Goal: Find specific page/section: Find specific page/section

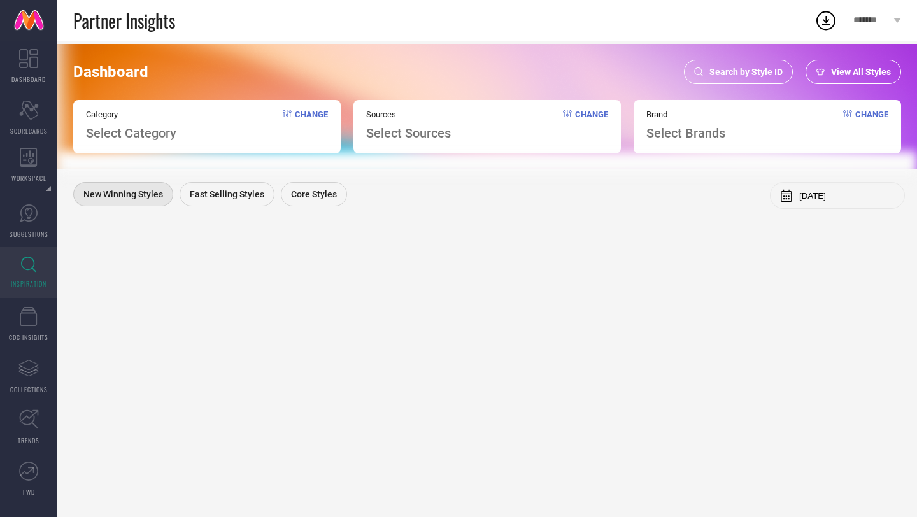
click at [761, 67] on span "Search by Style ID" at bounding box center [746, 72] width 73 height 10
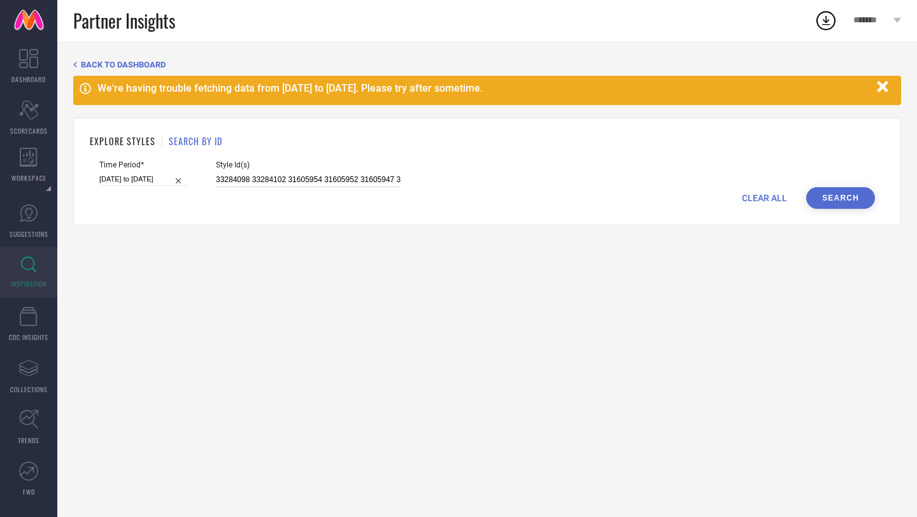
click at [349, 173] on input "33284098 33284102 31605954 31605952 31605947 31605937 32156733 31605960 3160592…" at bounding box center [308, 180] width 185 height 15
click at [371, 180] on input "33284098 33284102 31605954 31605952 31605947 31605937 32156733 31605960 3160592…" at bounding box center [308, 180] width 185 height 15
paste input "14737576 14737592 1174116 21128772 21128548 17873454 21774806 8890089 22067556 …"
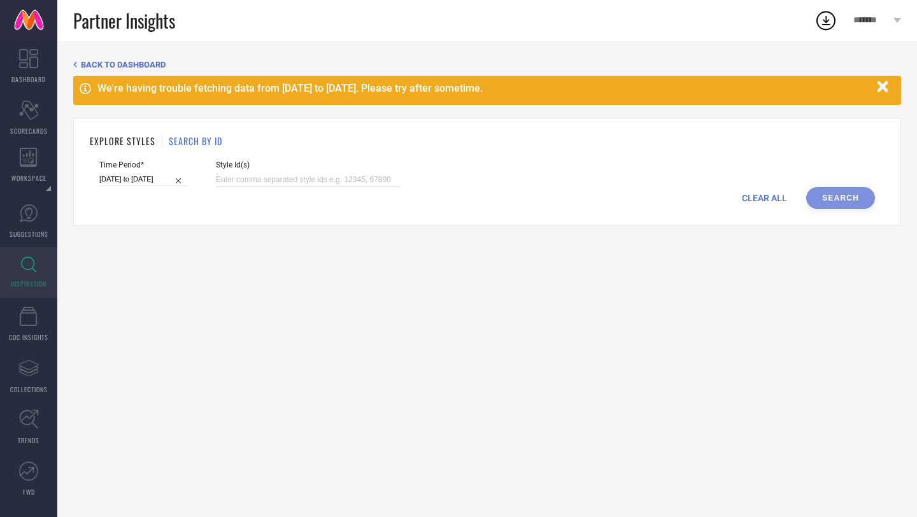
type input "14737576 14737592 1174116 21128772 21128548 17873454 21774806 8890089 22067556 …"
click at [145, 180] on input "[DATE] to [DATE]" at bounding box center [143, 179] width 88 height 13
select select "1"
select select "2025"
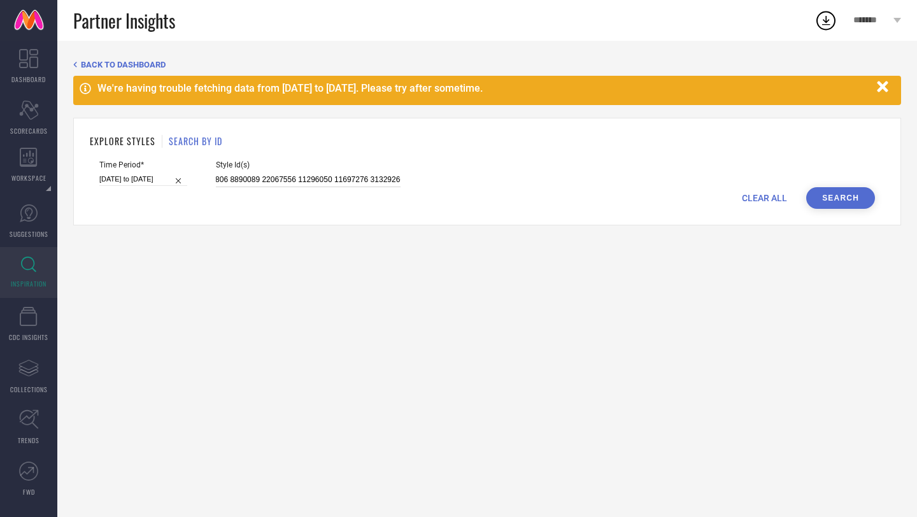
select select "2"
select select "2025"
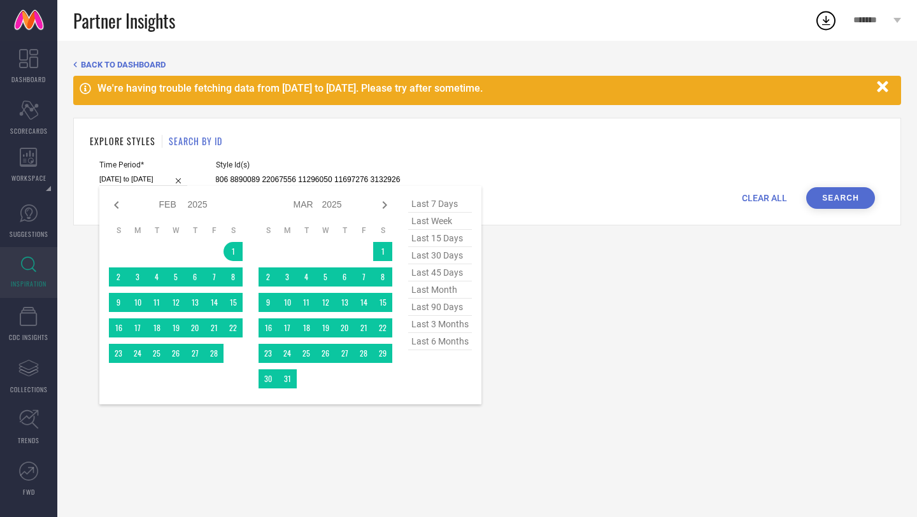
type input "14737576 14737592 1174116 21128772 21128548 17873454 21774806 8890089 22067556 …"
click at [438, 259] on span "last 30 days" at bounding box center [440, 255] width 64 height 17
type input "[DATE] to [DATE]"
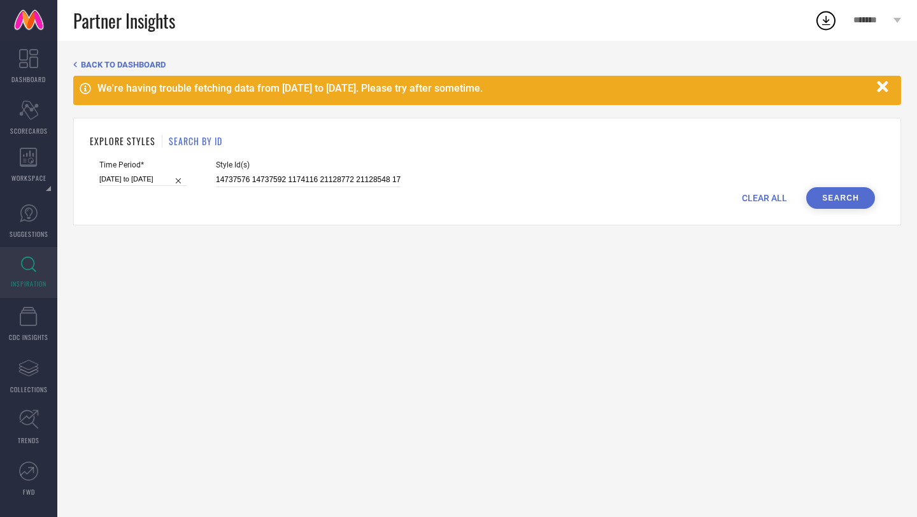
click at [839, 203] on button "Search" at bounding box center [840, 198] width 69 height 22
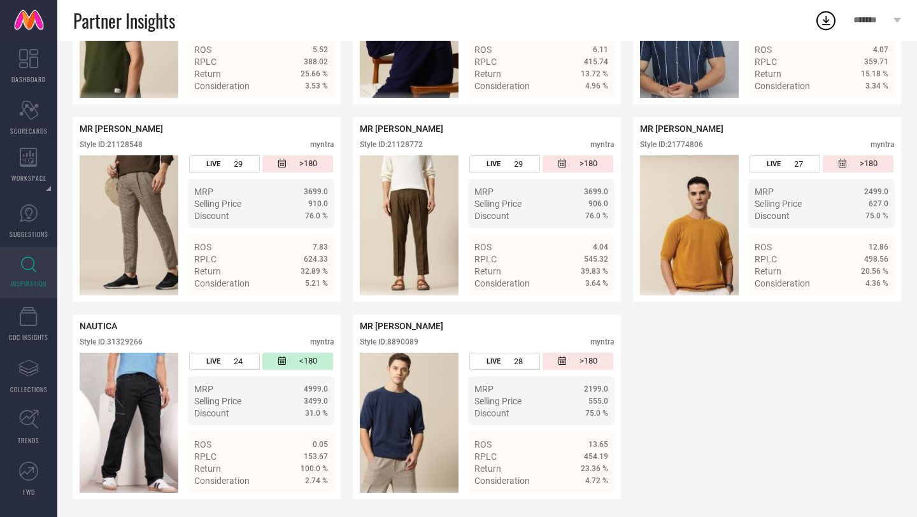
scroll to position [617, 0]
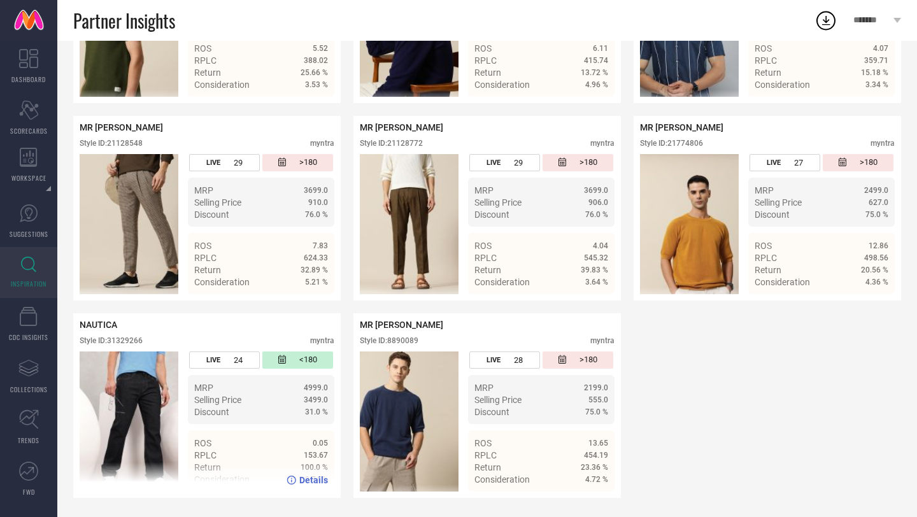
click at [125, 336] on div "Style ID: 31329266" at bounding box center [111, 340] width 63 height 9
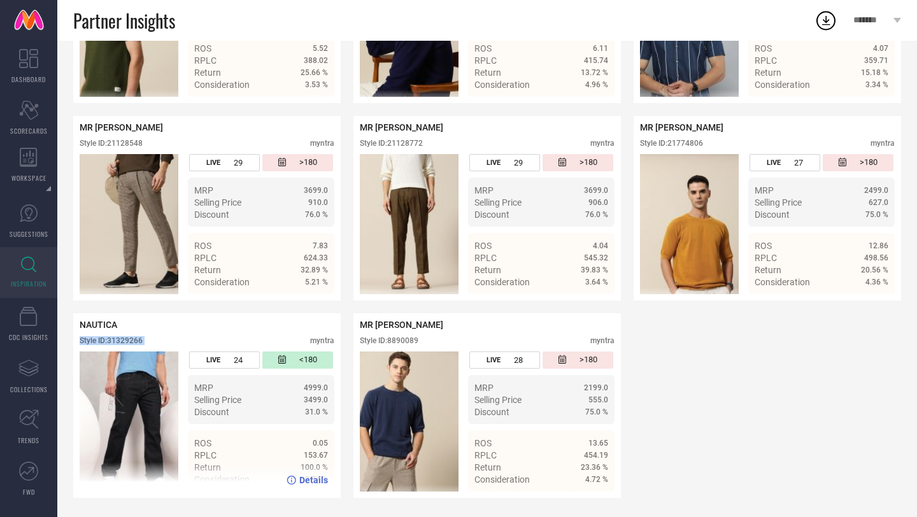
click at [140, 340] on div "Style ID: 31329266" at bounding box center [111, 340] width 63 height 9
click at [185, 335] on div "NAUTICA Style ID: 31329266 myntra" at bounding box center [207, 336] width 255 height 32
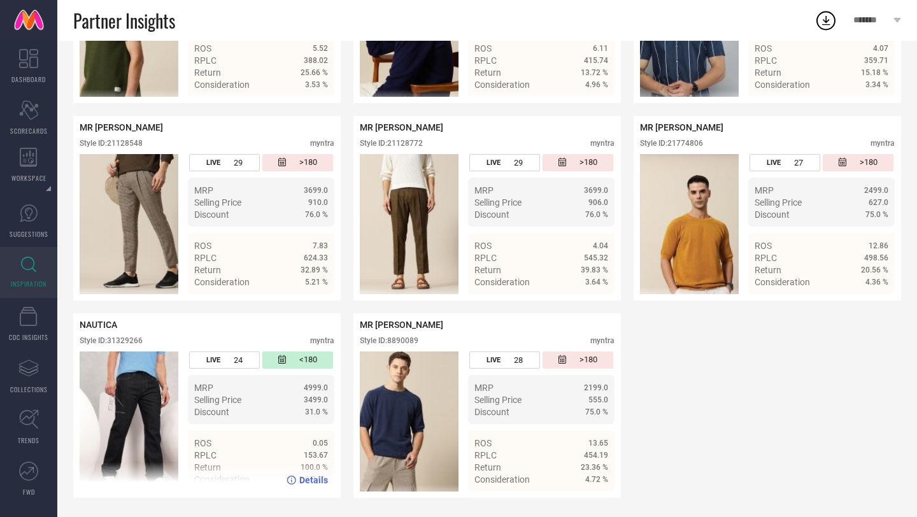
click at [134, 340] on div "Style ID: 31329266" at bounding box center [111, 340] width 63 height 9
copy div "31329266"
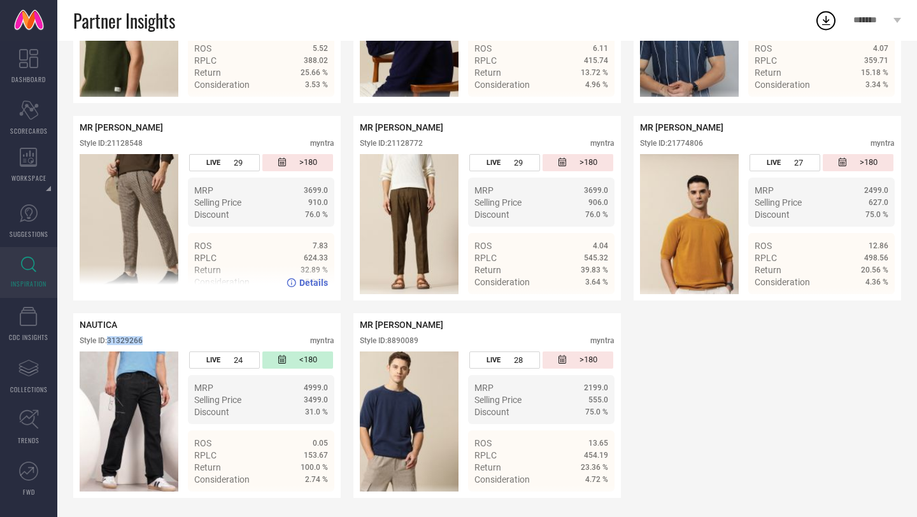
scroll to position [0, 0]
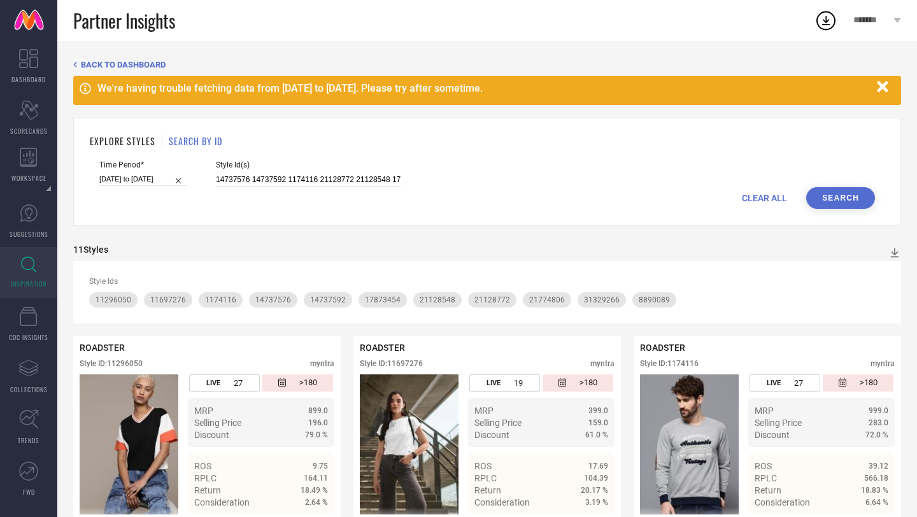
click at [312, 178] on input "14737576 14737592 1174116 21128772 21128548 17873454 21774806 8890089 22067556 …" at bounding box center [308, 180] width 185 height 15
paste input "11697276 8890067 11531910 21128644 31178536 21440366 23111624 16183970 11545058…"
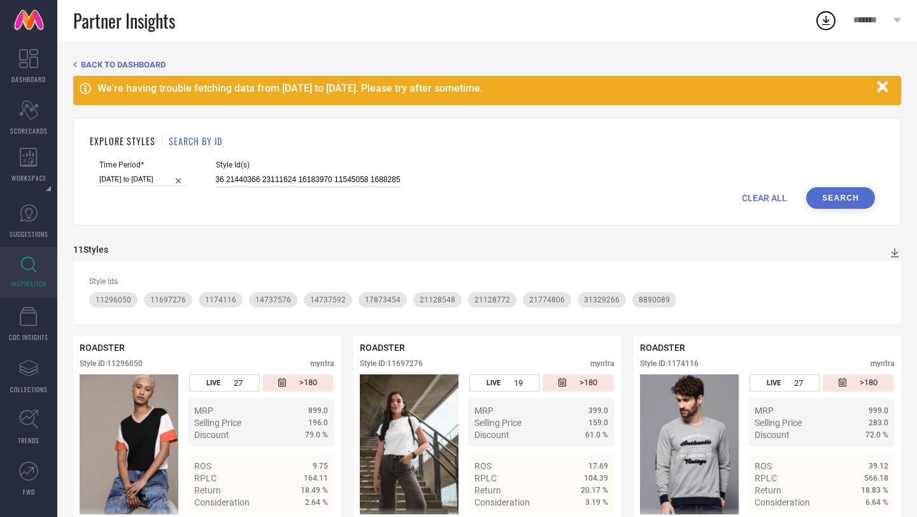
type input "11697276 8890067 11531910 21128644 31178536 21440366 23111624 16183970 11545058…"
click at [843, 199] on button "Search" at bounding box center [840, 198] width 69 height 22
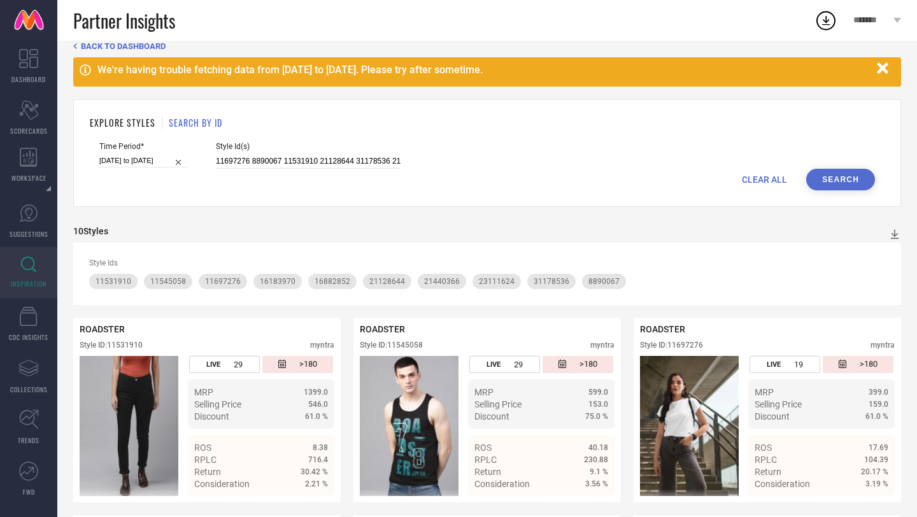
scroll to position [0, 0]
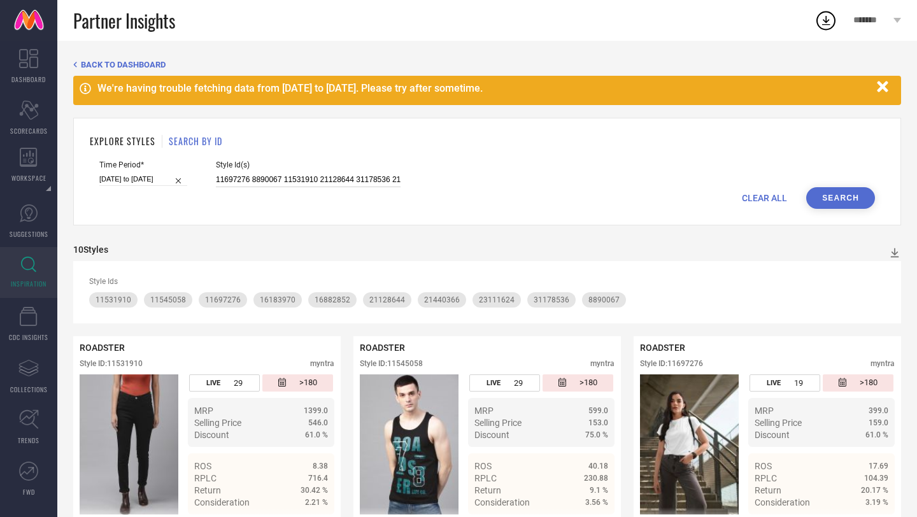
click at [303, 179] on input "11697276 8890067 11531910 21128644 31178536 21440366 23111624 16183970 11545058…" at bounding box center [308, 180] width 185 height 15
paste input "23967558 31329270 31329267 31329268 31329273 18256404 29281498 31178637 1796699…"
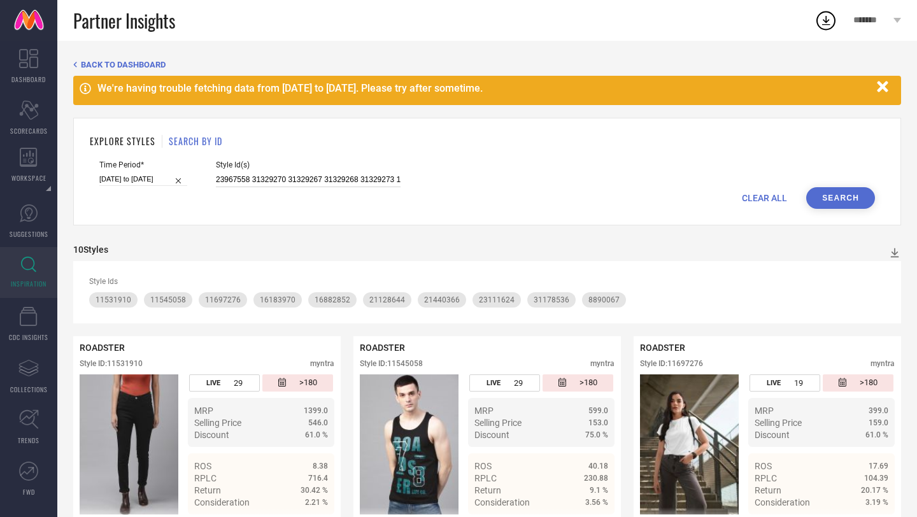
scroll to position [0, 174]
type input "23967558 31329270 31329267 31329268 31329273 18256404 29281498 31178637 1796699…"
click at [832, 194] on button "Search" at bounding box center [840, 198] width 69 height 22
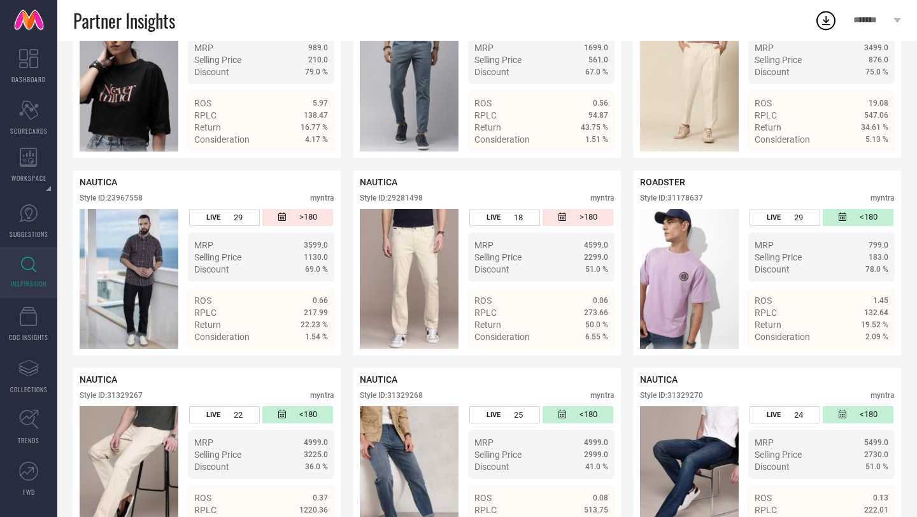
scroll to position [366, 0]
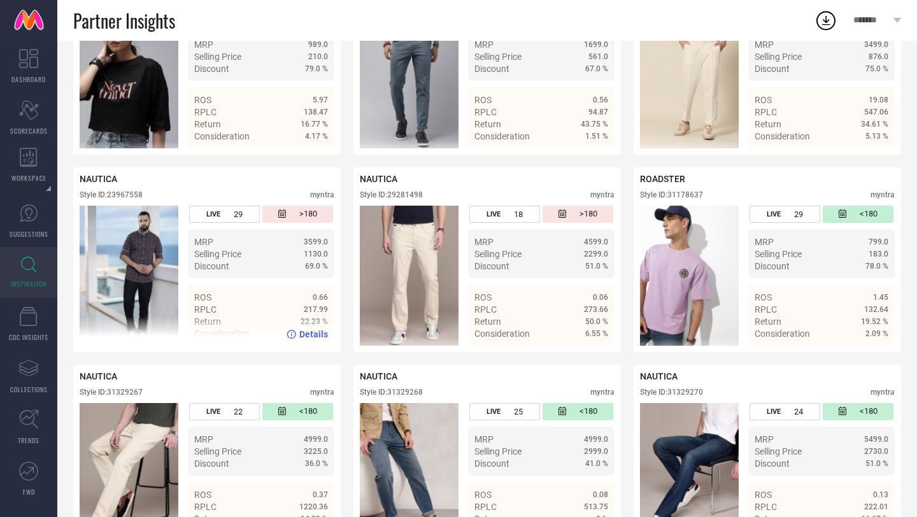
click at [120, 193] on div "Style ID: 23967558" at bounding box center [111, 194] width 63 height 9
copy div "23967558"
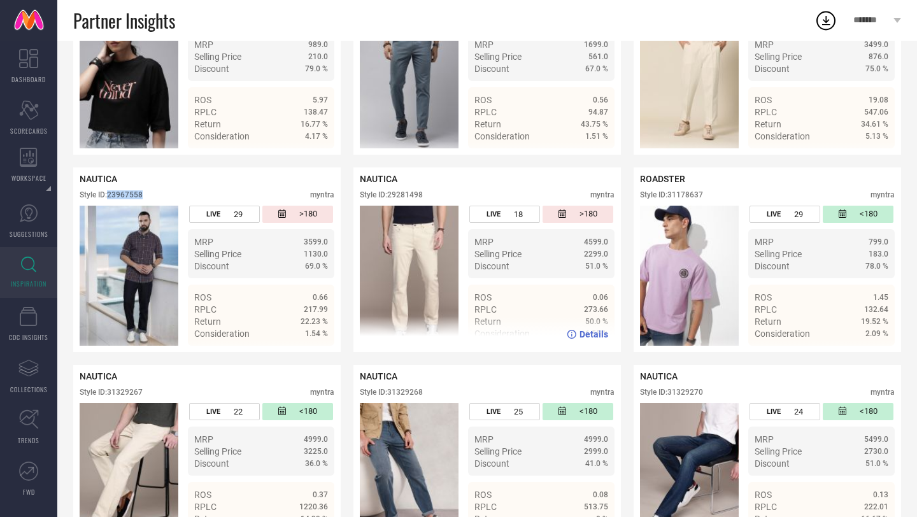
click at [413, 197] on div "Style ID: 29281498" at bounding box center [391, 194] width 63 height 9
copy div "29281498"
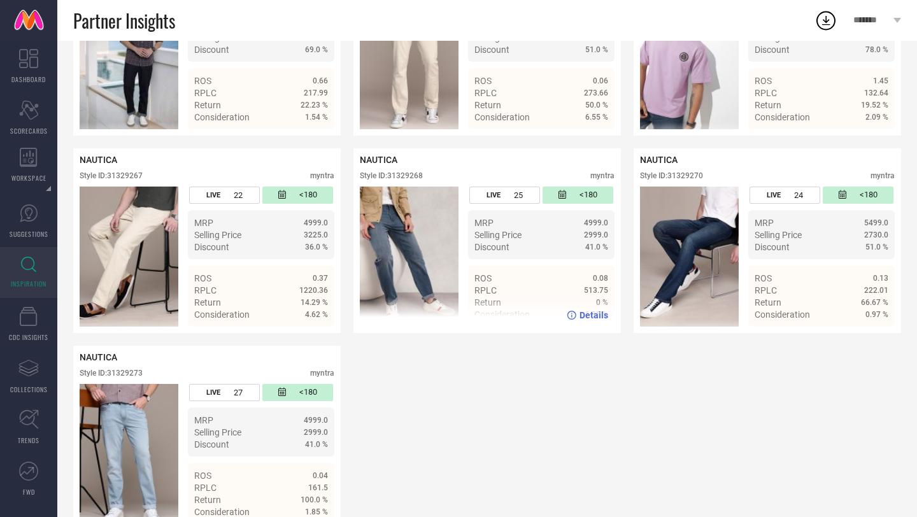
scroll to position [584, 0]
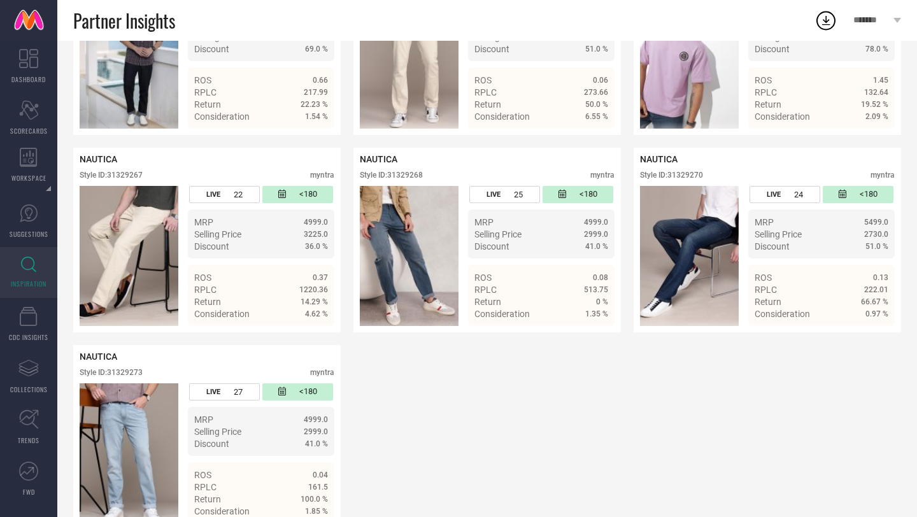
click at [378, 148] on div "ROADSTER Style ID: 16902440 myntra LIVE 28 >180 MRP 989.0 Selling Price 210.0 D…" at bounding box center [487, 141] width 828 height 777
click at [378, 157] on span "NAUTICA" at bounding box center [379, 159] width 38 height 10
copy span "NAUTICA"
click at [410, 178] on div "Style ID: 31329268" at bounding box center [391, 175] width 63 height 9
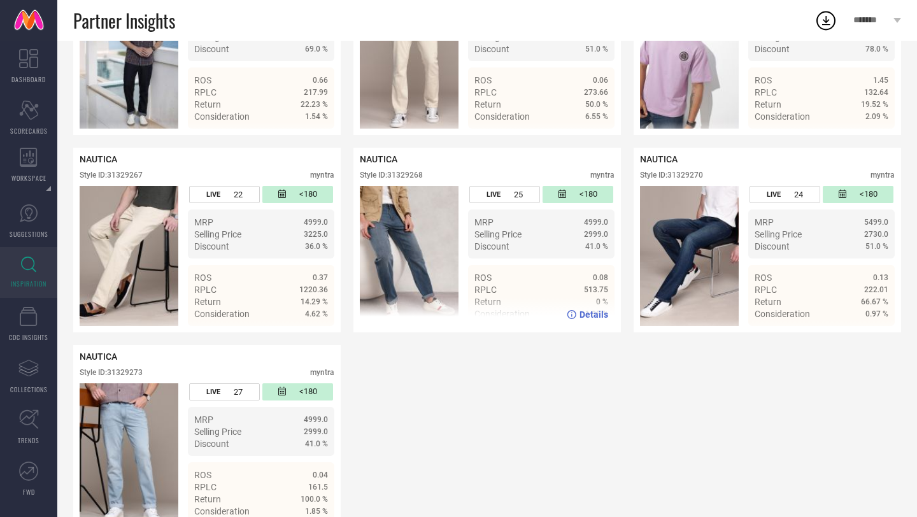
click at [410, 178] on div "Style ID: 31329268" at bounding box center [391, 175] width 63 height 9
copy div "31329268"
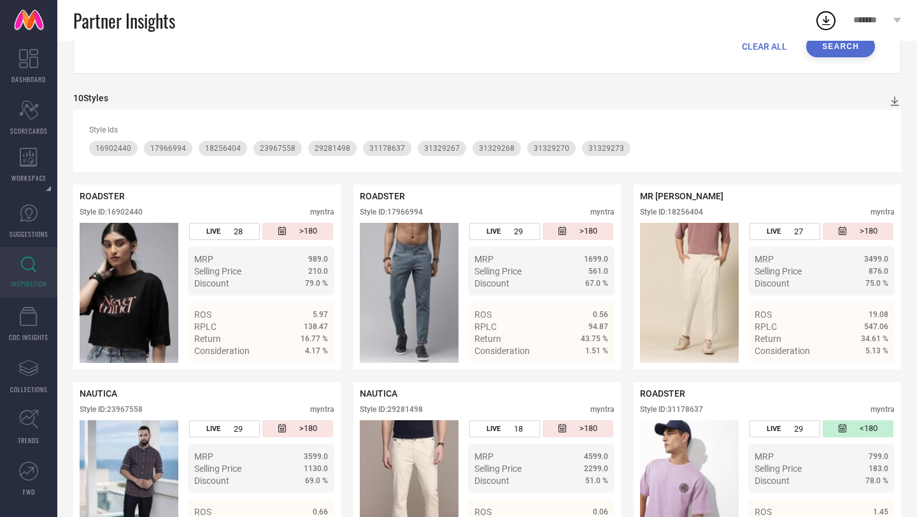
scroll to position [19, 0]
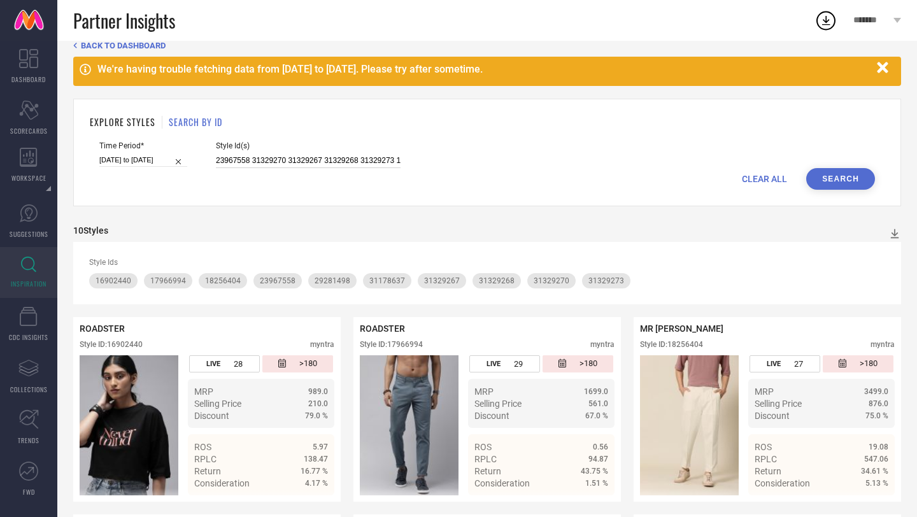
click at [252, 158] on input "23967558 31329270 31329267 31329268 31329273 18256404 29281498 31178637 1796699…" at bounding box center [308, 161] width 185 height 15
paste input "30036571 23588668 11697268 13852298 31400127 31443437 8801143 23967574 24090828…"
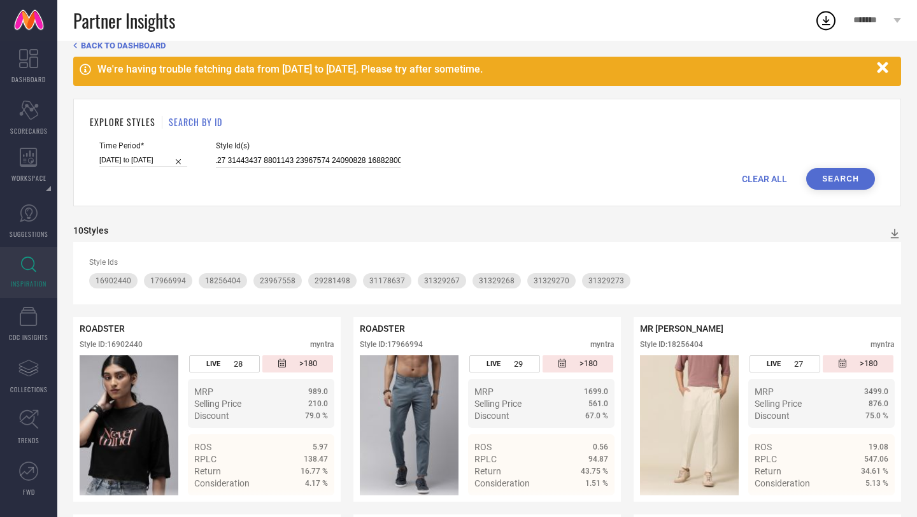
type input "30036571 23588668 11697268 13852298 31400127 31443437 8801143 23967574 24090828…"
click at [826, 175] on button "Search" at bounding box center [840, 179] width 69 height 22
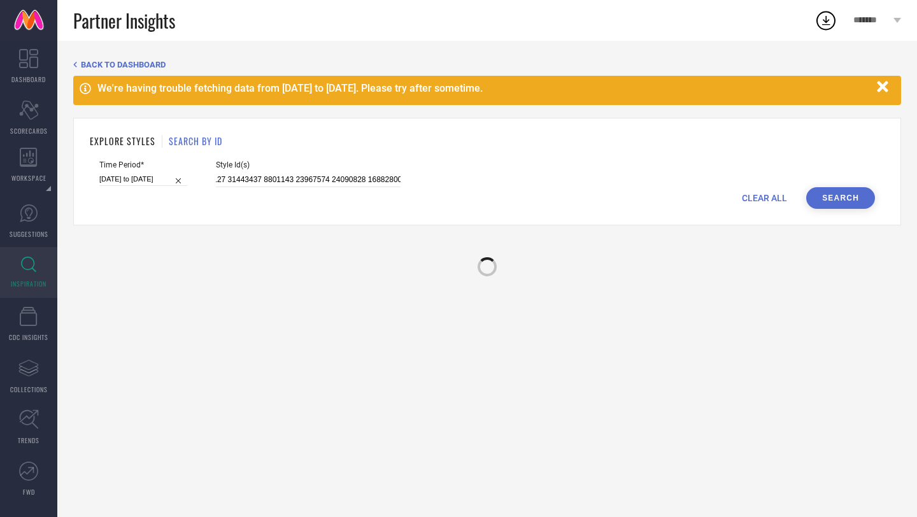
scroll to position [0, 0]
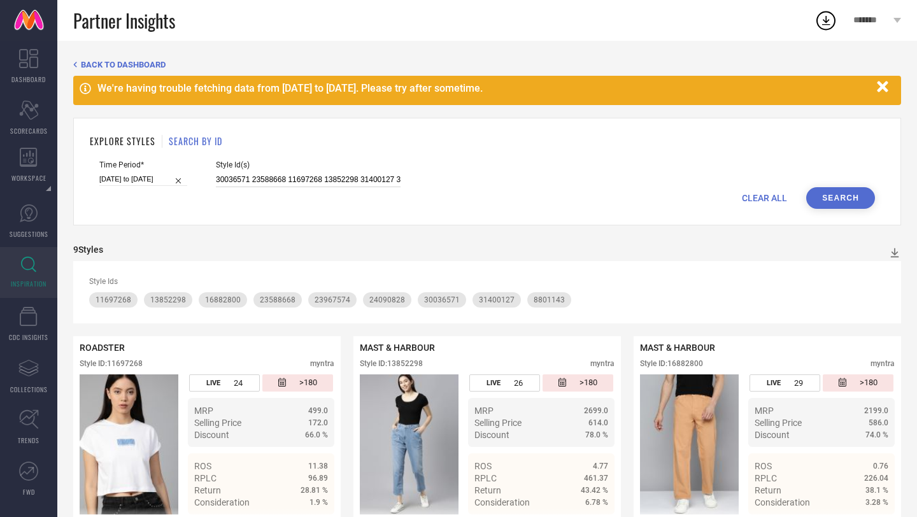
click at [330, 177] on input "30036571 23588668 11697268 13852298 31400127 31443437 8801143 23967574 24090828…" at bounding box center [308, 180] width 185 height 15
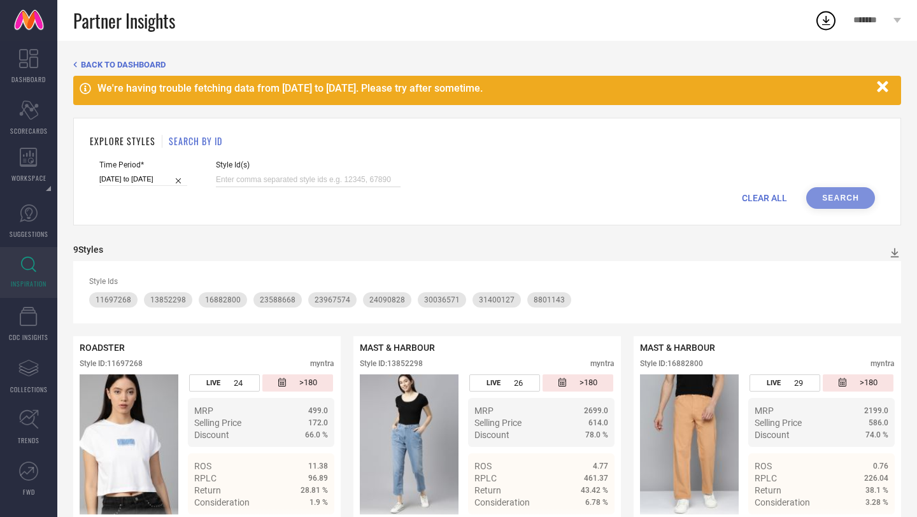
paste input "32146468 32467393 16882778 32117220 32146474 31451327 26388658 26902992 3169009…"
type input "32146468 32467393 16882778 32117220 32146474 31451327 26388658 26902992 3169009…"
click at [831, 202] on button "Search" at bounding box center [840, 198] width 69 height 22
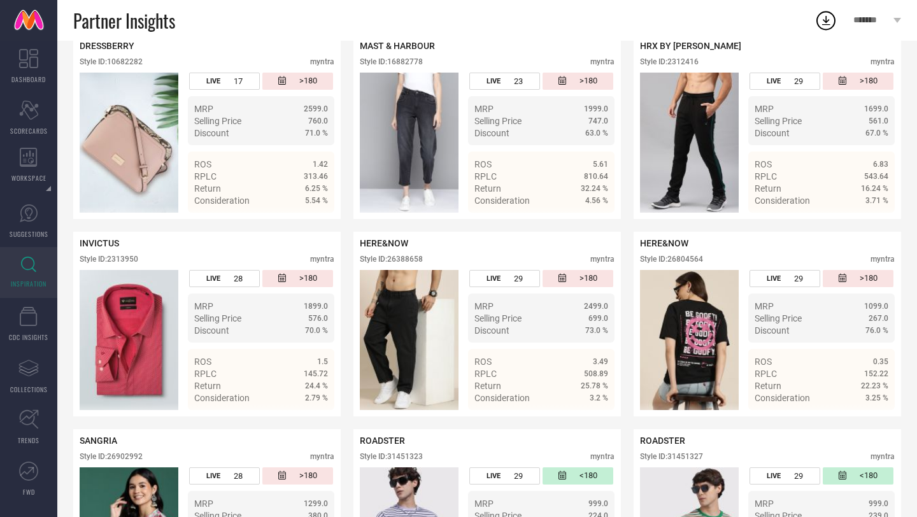
scroll to position [320, 0]
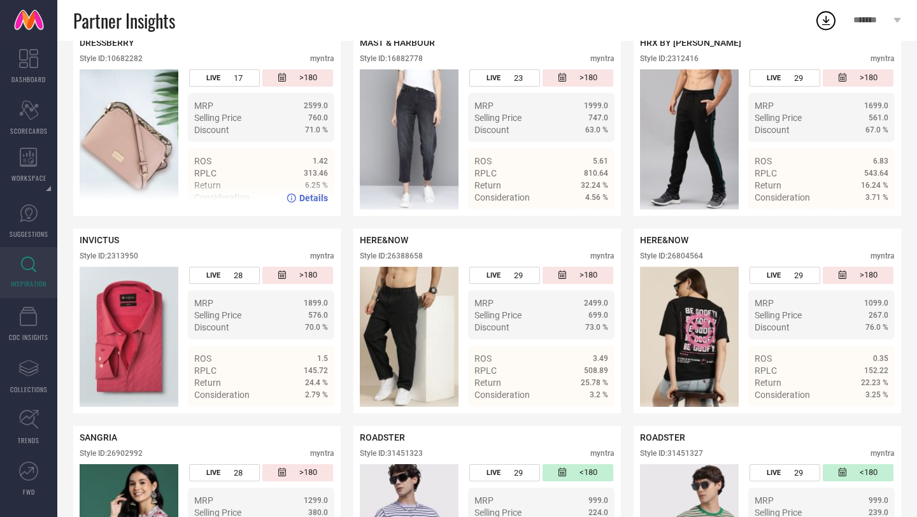
click at [133, 61] on div "Style ID: 10682282" at bounding box center [111, 58] width 63 height 9
copy div "10682282"
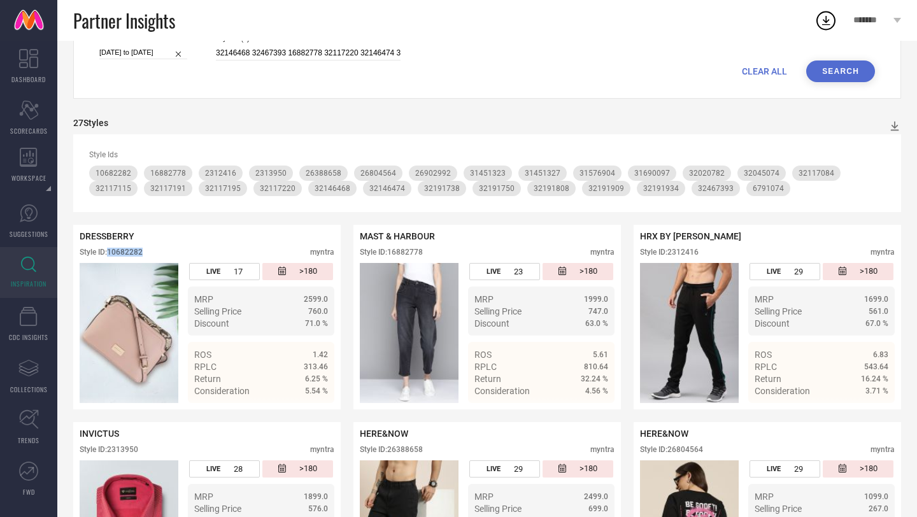
scroll to position [0, 0]
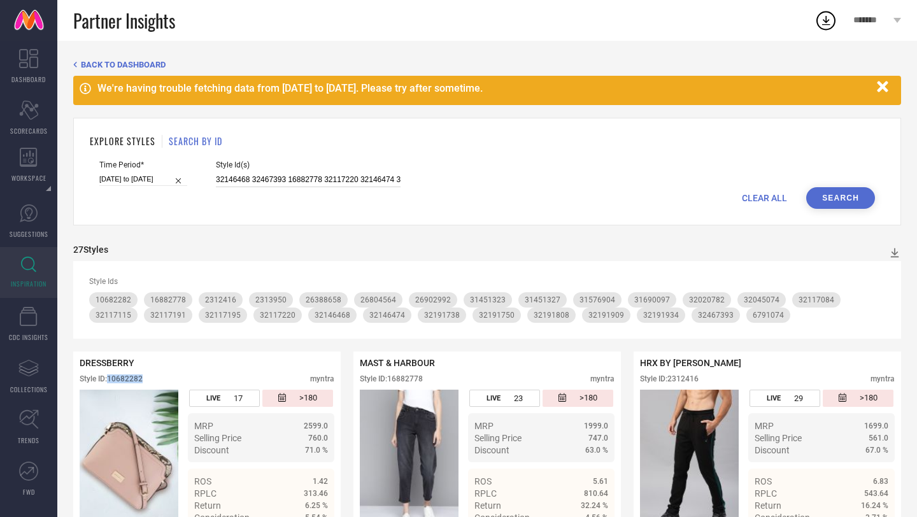
click at [283, 176] on input "32146468 32467393 16882778 32117220 32146474 31451327 26388658 26902992 3169009…" at bounding box center [308, 180] width 185 height 15
paste input "31576909 31576912 32117154 32191734 31305187 31451314 32146482 32117139 2409084…"
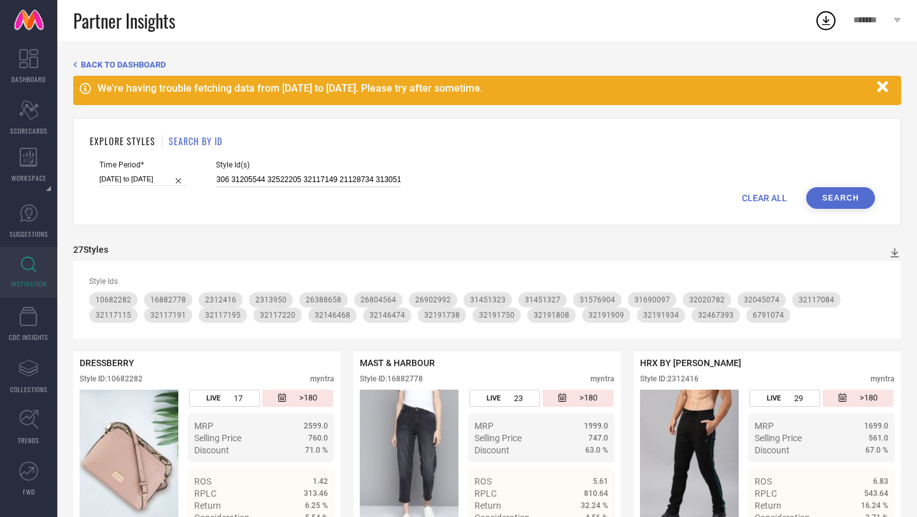
type input "31576909 31576912 32117154 32191734 31305187 31451314 32146482 32117139 2409084…"
click at [838, 200] on button "Search" at bounding box center [840, 198] width 69 height 22
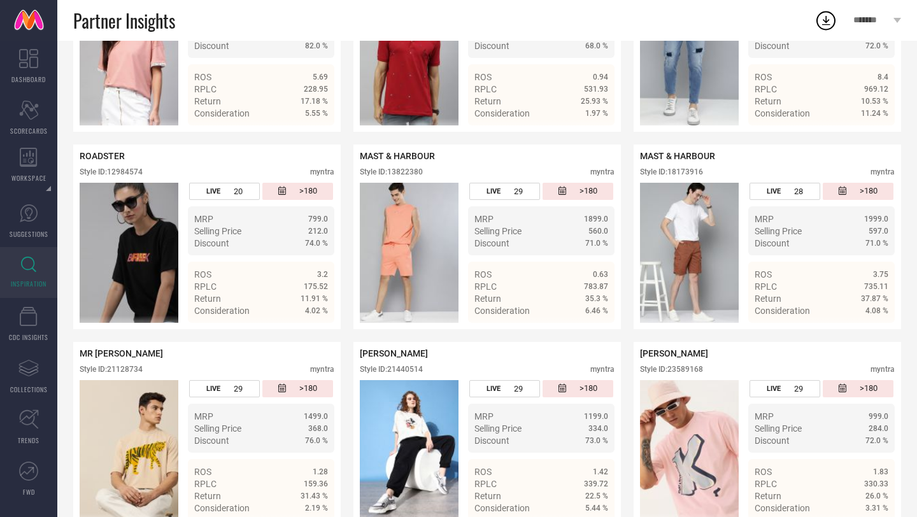
scroll to position [483, 0]
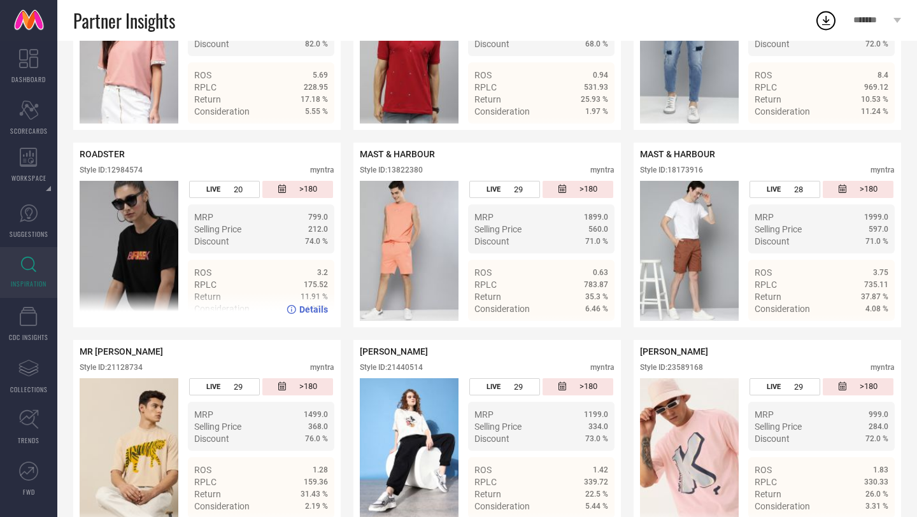
click at [295, 313] on icon at bounding box center [291, 309] width 9 height 9
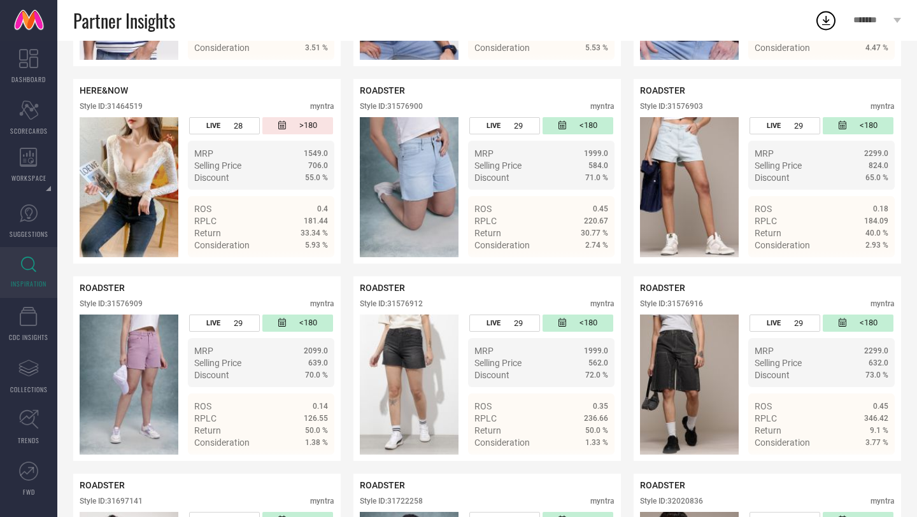
scroll to position [2914, 0]
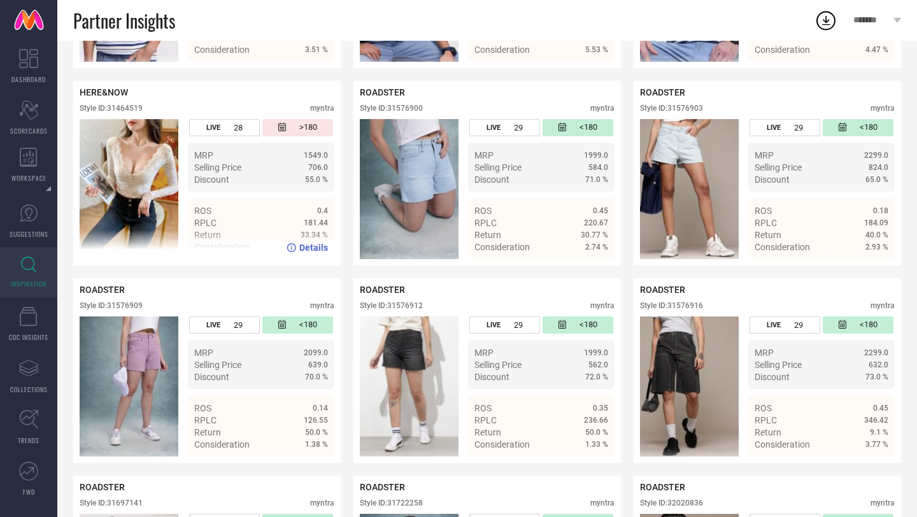
click at [133, 110] on div "Style ID: 31464519" at bounding box center [111, 108] width 63 height 9
copy div "31464519"
click at [293, 252] on icon at bounding box center [292, 247] width 10 height 9
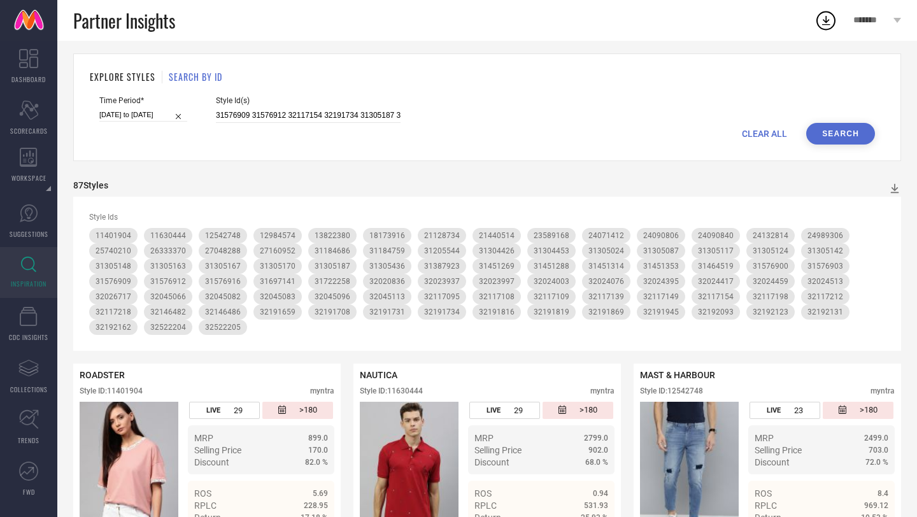
scroll to position [0, 0]
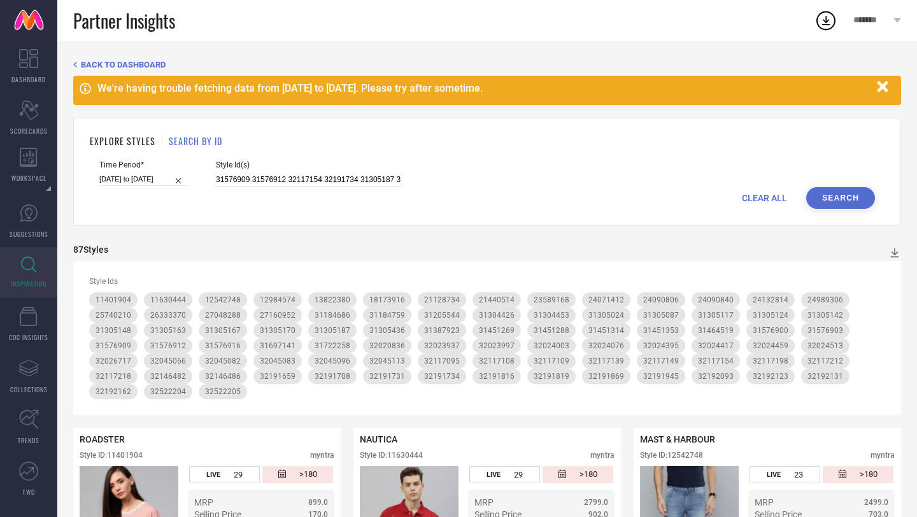
click at [255, 178] on input "31576909 31576912 32117154 32191734 31305187 31451314 32146482 32117139 2409084…" at bounding box center [308, 180] width 185 height 15
paste input "32023982 21440736 32023932 32191698 32522193 24071260 24984966 31305021 3145135…"
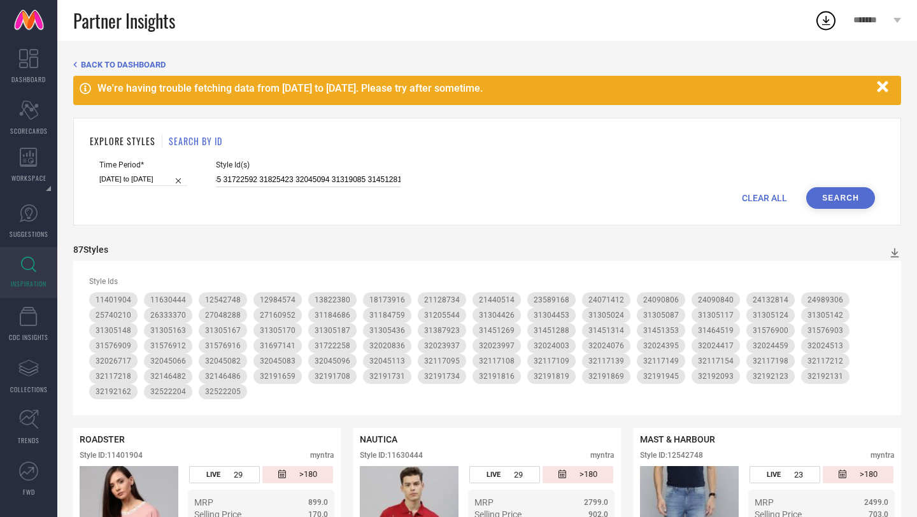
type input "32023982 21440736 32023932 32191698 32522193 24071260 24984966 31305021 3145135…"
click at [828, 191] on button "Search" at bounding box center [840, 198] width 69 height 22
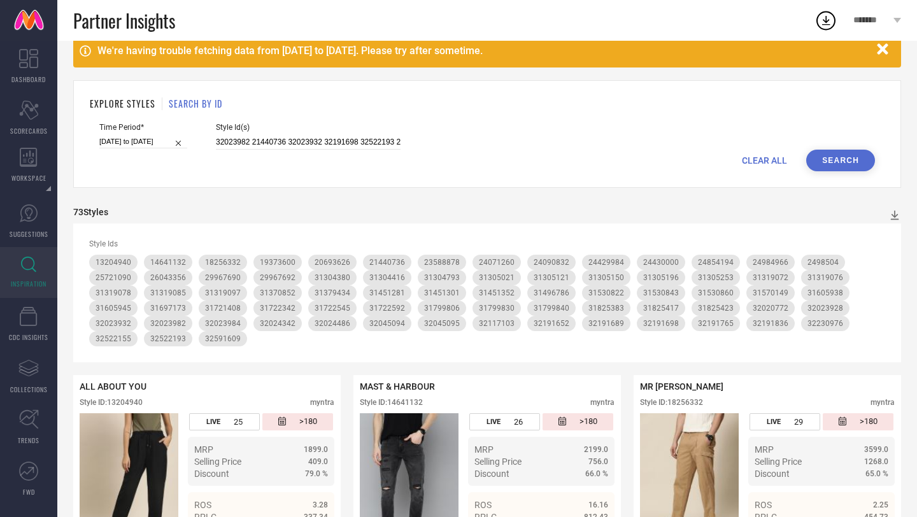
scroll to position [0, 0]
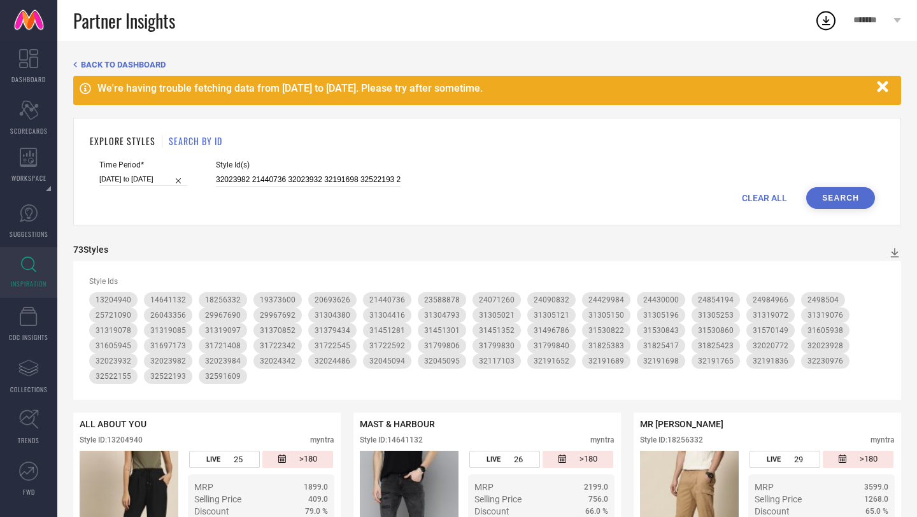
click at [356, 179] on input "32023982 21440736 32023932 32191698 32522193 24071260 24984966 31305021 3145135…" at bounding box center [308, 180] width 185 height 15
paste input "31825458 32024130 32156741 23287264 31336411 31370772 31379431 31387918 3148361…"
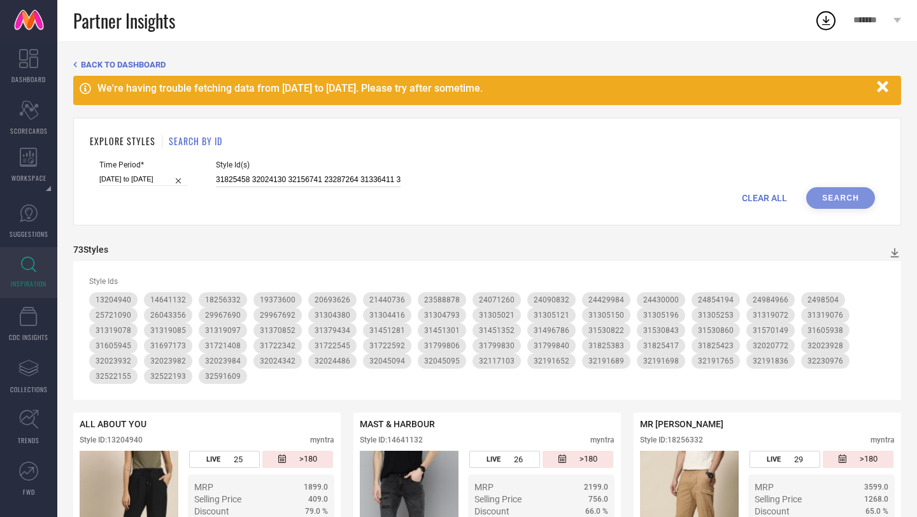
scroll to position [0, 1437]
type input "31825458 32024130 32156741 23287264 31336411 31370772 31379431 31387918 3148361…"
click at [837, 200] on button "Search" at bounding box center [840, 198] width 69 height 22
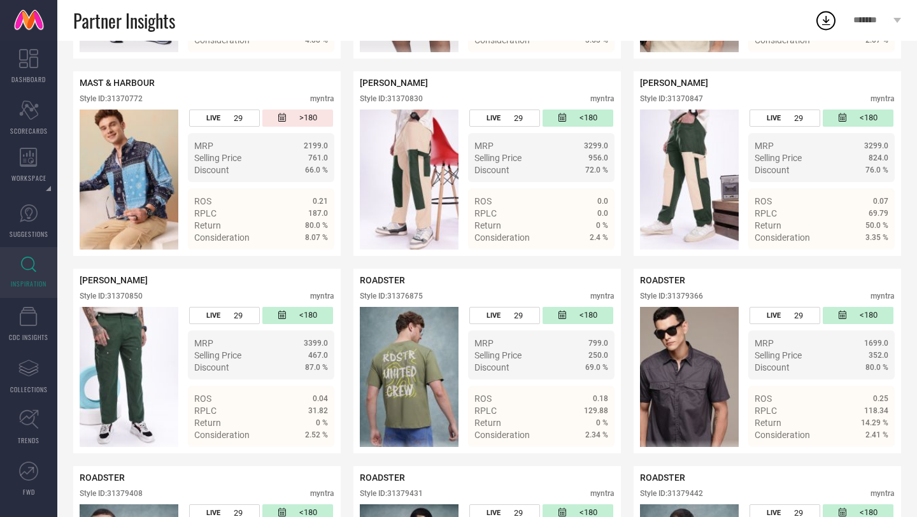
scroll to position [911, 0]
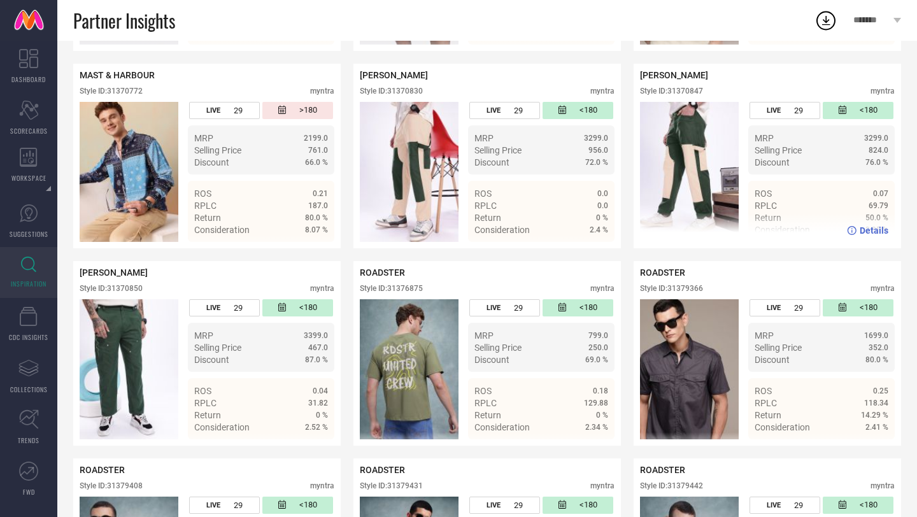
click at [691, 92] on div "Style ID: 31370847" at bounding box center [671, 91] width 63 height 9
copy div "31370847"
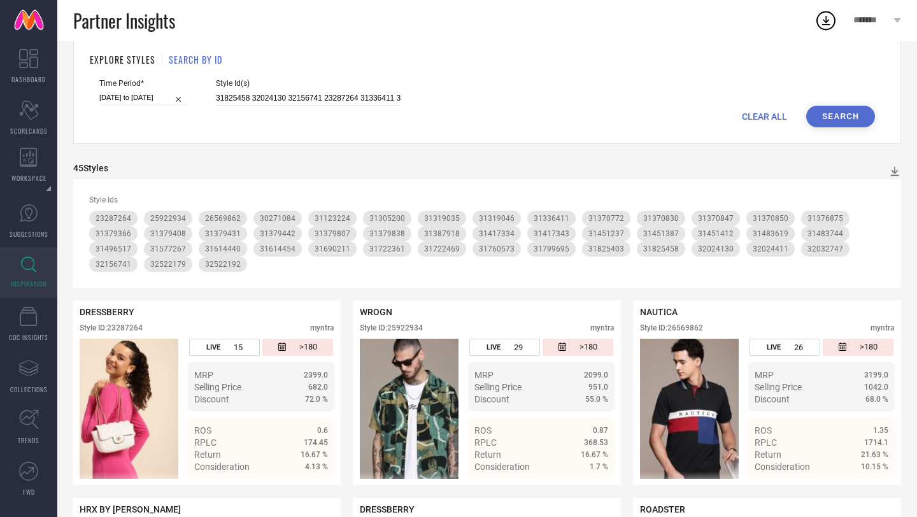
scroll to position [0, 0]
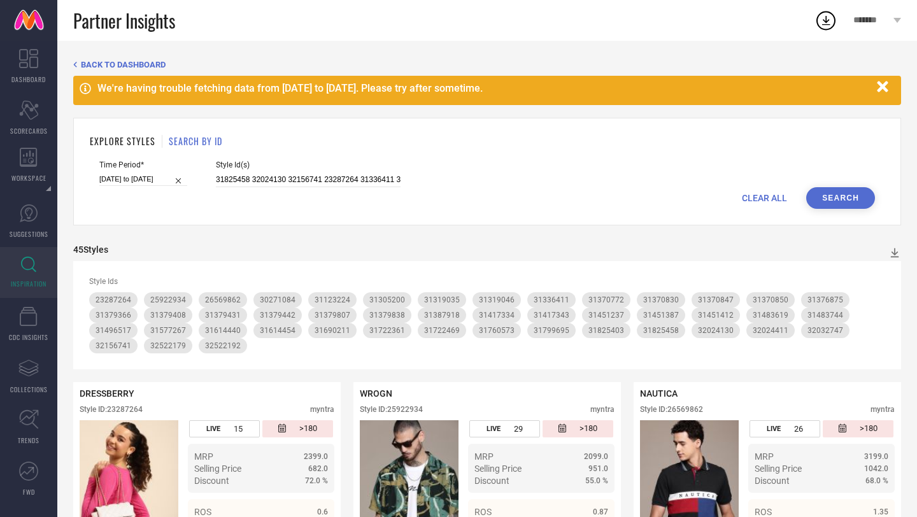
click at [335, 181] on input "31825458 32024130 32156741 23287264 31336411 31370772 31379431 31387918 3148361…" at bounding box center [308, 180] width 185 height 15
paste input "31451347 31451396 31577261 31614791 31721455 31721503 10046831 21440326 3137981…"
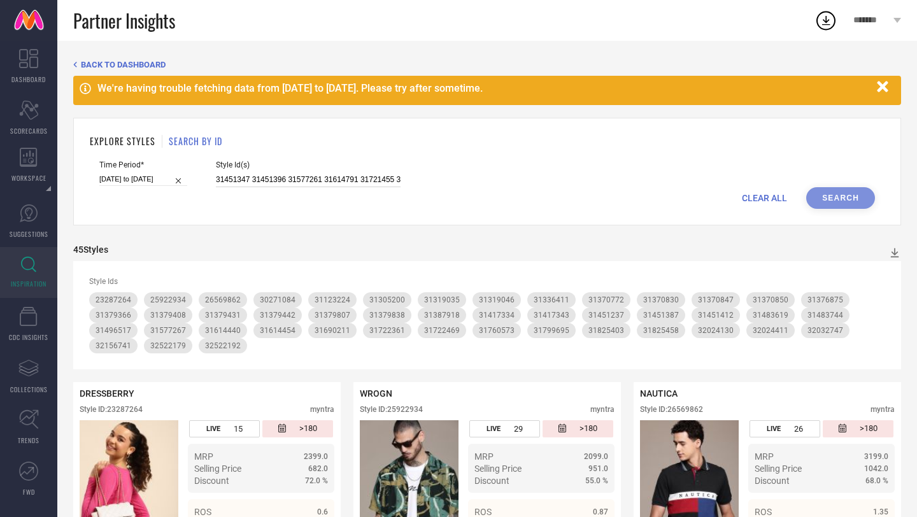
scroll to position [0, 1330]
type input "31451347 31451396 31577261 31614791 31721455 31721503 10046831 21440326 3137981…"
click at [836, 196] on button "Search" at bounding box center [840, 198] width 69 height 22
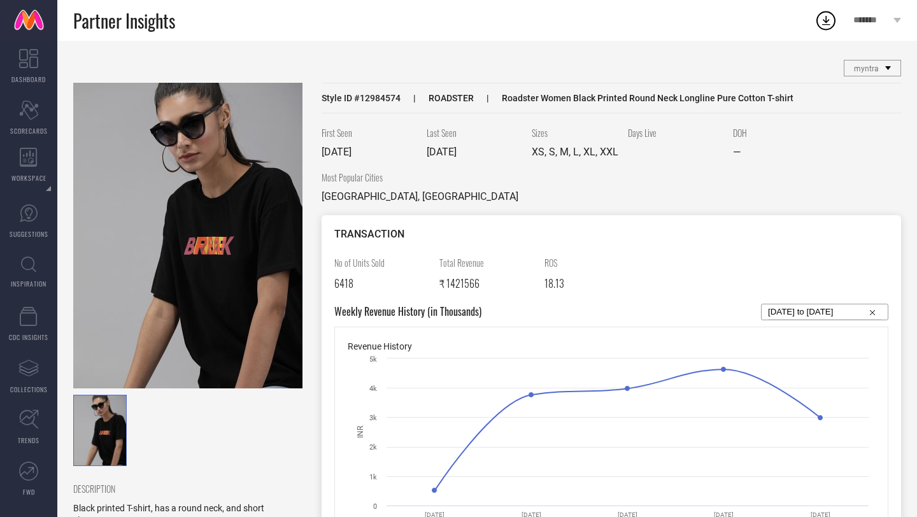
click at [378, 97] on span "Style ID # 12984574" at bounding box center [361, 98] width 79 height 10
copy span "12984574"
